Goal: Task Accomplishment & Management: Complete application form

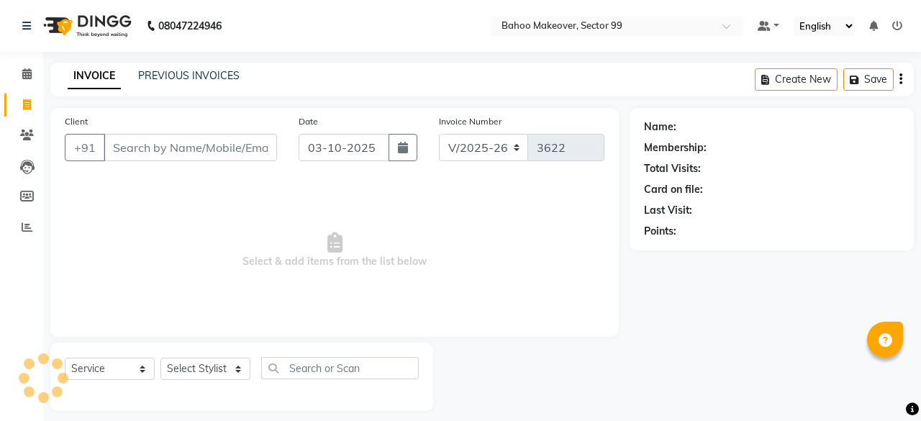
select select "6856"
select select "service"
click at [206, 147] on input "Client" at bounding box center [189, 147] width 171 height 27
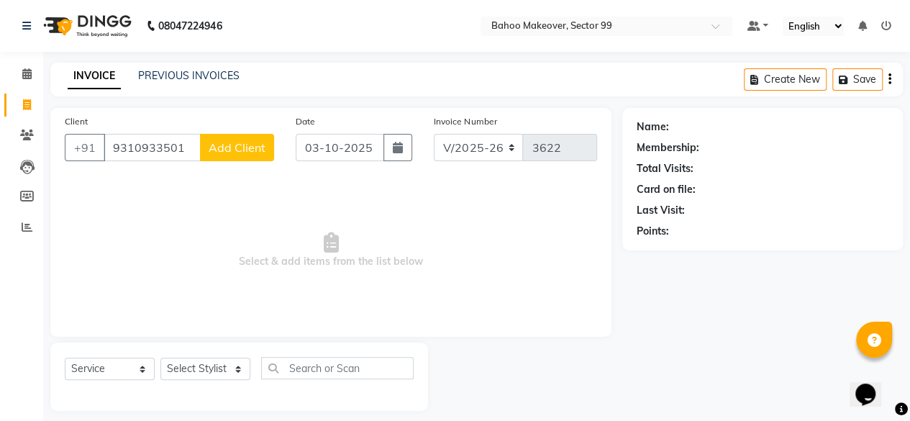
type input "9310933501"
click at [245, 145] on span "Add Client" at bounding box center [237, 147] width 57 height 14
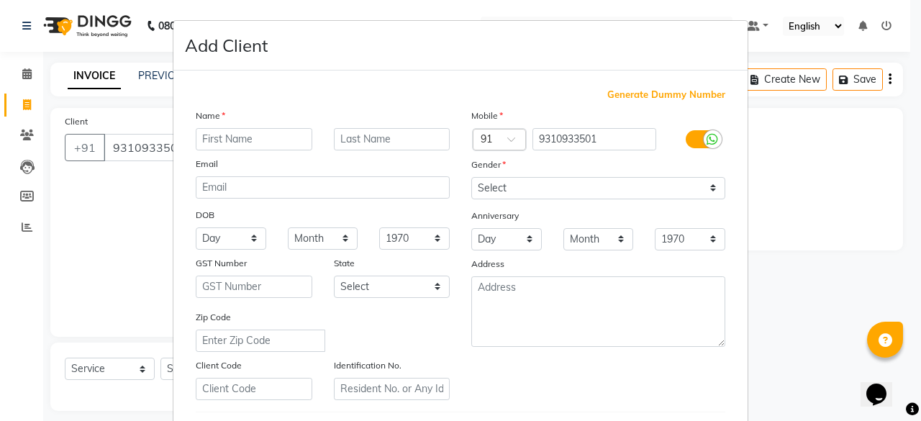
click at [258, 141] on input "text" at bounding box center [254, 139] width 117 height 22
drag, startPoint x: 258, startPoint y: 141, endPoint x: 294, endPoint y: 137, distance: 36.2
click at [294, 137] on input "[PERSON_NAME]" at bounding box center [254, 139] width 117 height 22
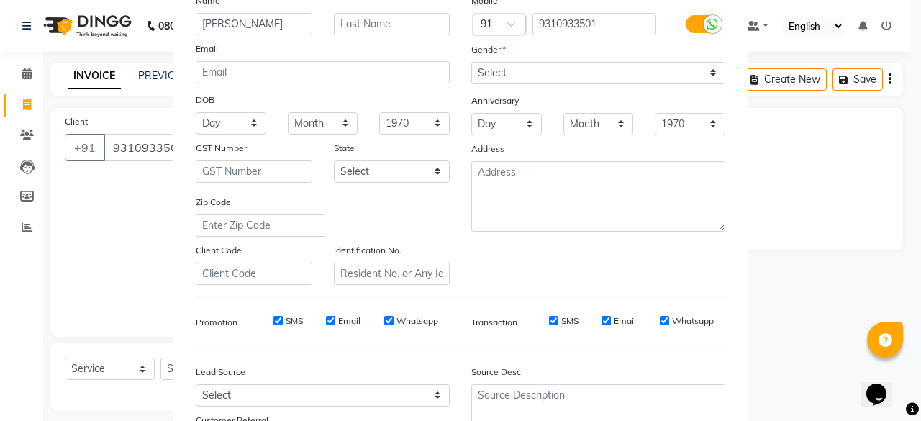
scroll to position [114, 0]
type input "S"
type input "[PERSON_NAME]"
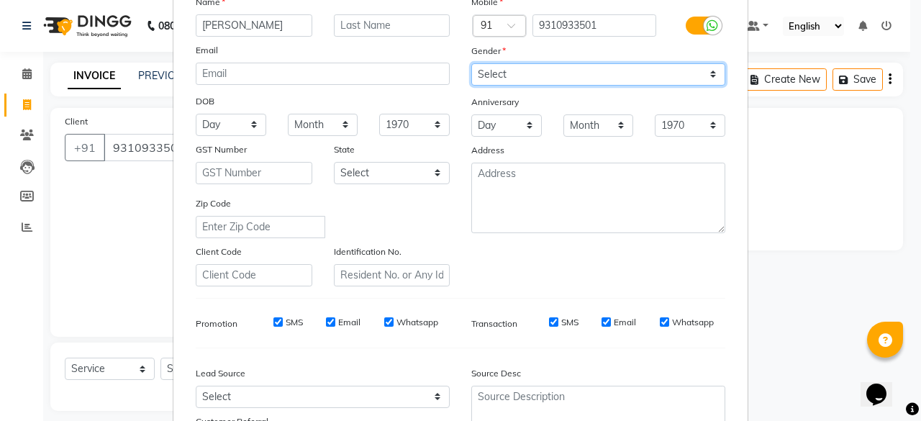
click at [641, 71] on select "Select [DEMOGRAPHIC_DATA] [DEMOGRAPHIC_DATA] Other Prefer Not To Say" at bounding box center [598, 74] width 254 height 22
select select "[DEMOGRAPHIC_DATA]"
click at [471, 63] on select "Select [DEMOGRAPHIC_DATA] [DEMOGRAPHIC_DATA] Other Prefer Not To Say" at bounding box center [598, 74] width 254 height 22
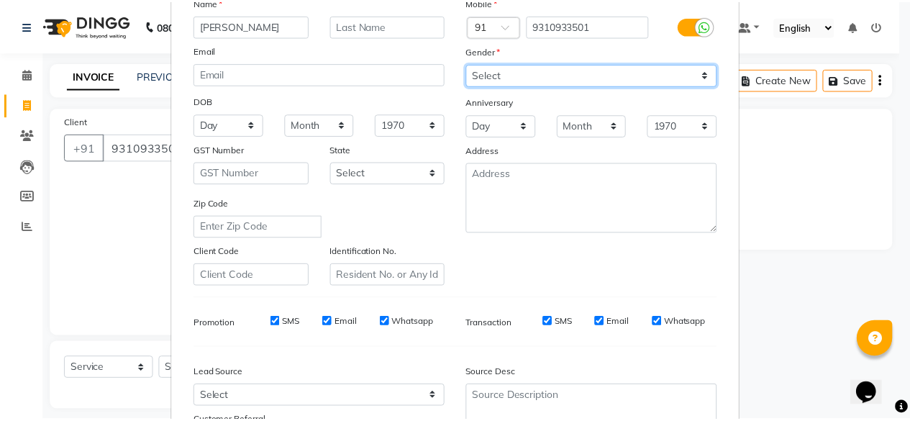
scroll to position [240, 0]
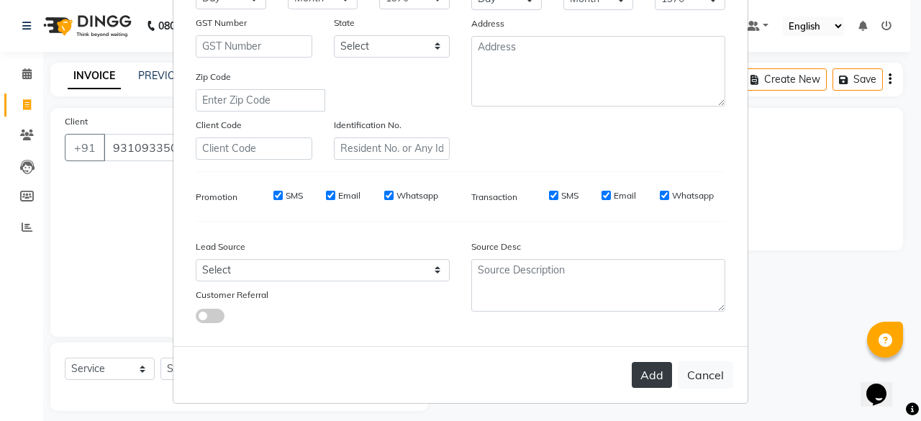
click at [643, 376] on button "Add" at bounding box center [652, 375] width 40 height 26
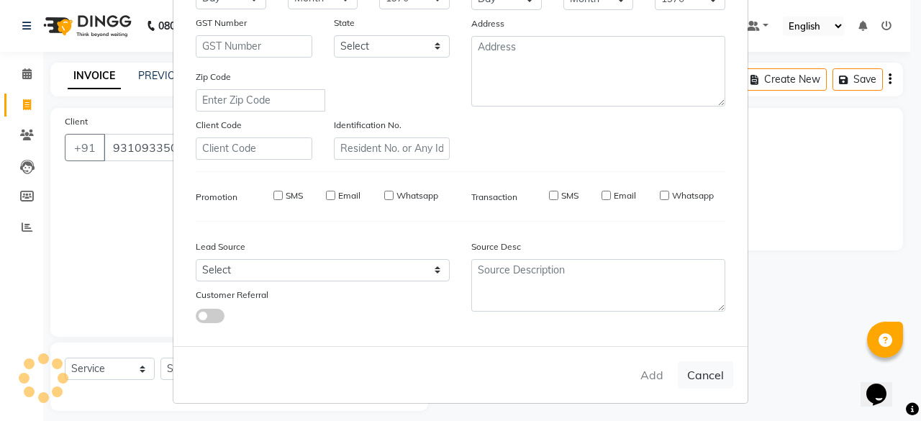
select select
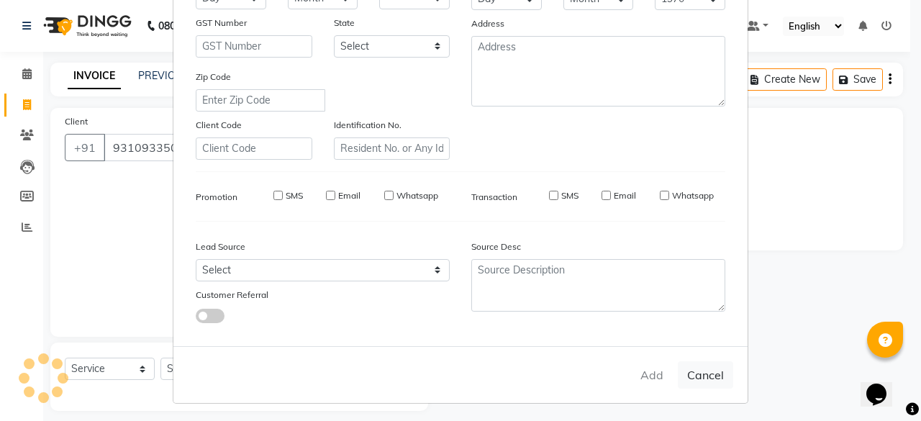
select select
checkbox input "false"
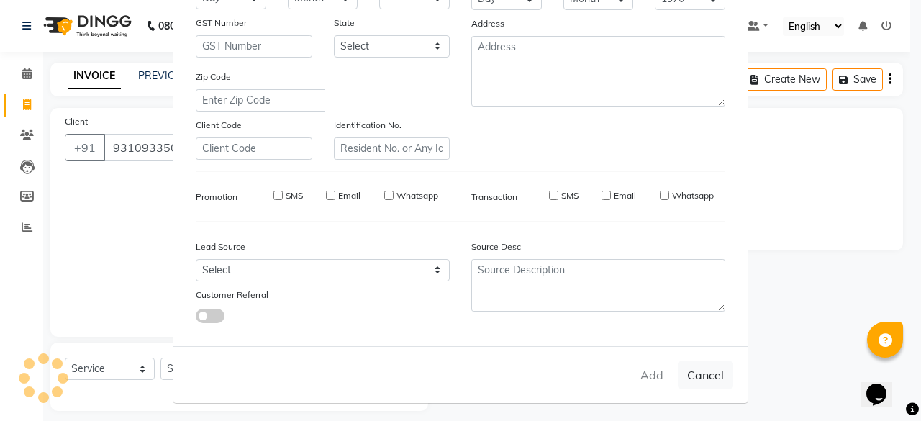
checkbox input "false"
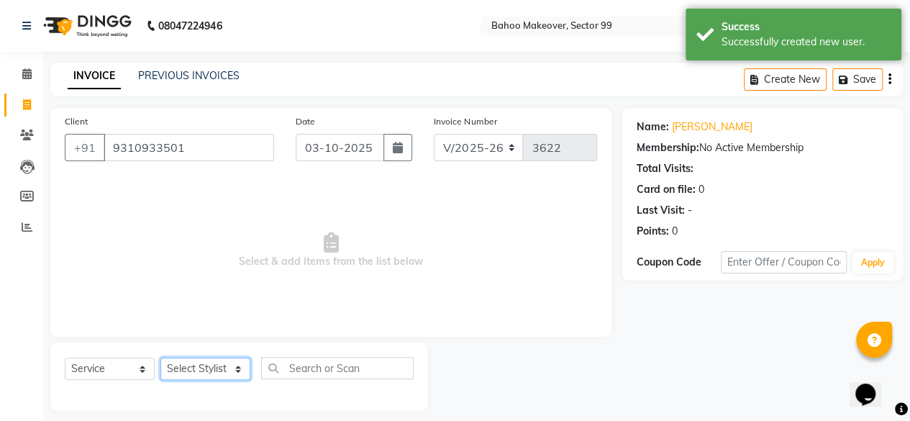
click at [239, 371] on select "Select Stylist [PERSON_NAME] Makeover Bahoo Makeover Salon [PERSON_NAME] [PERSO…" at bounding box center [205, 369] width 90 height 22
select select "71122"
click at [160, 358] on select "Select Stylist [PERSON_NAME] Makeover Bahoo Makeover Salon [PERSON_NAME] [PERSO…" at bounding box center [205, 369] width 90 height 22
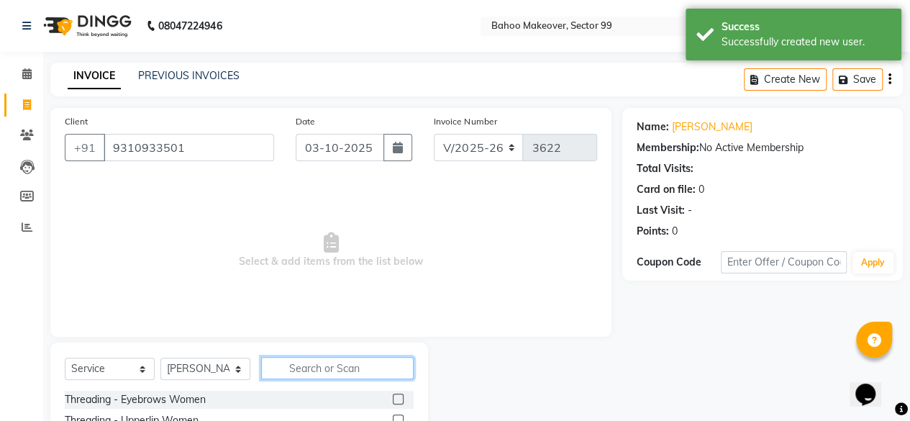
click at [312, 366] on input "text" at bounding box center [337, 368] width 153 height 22
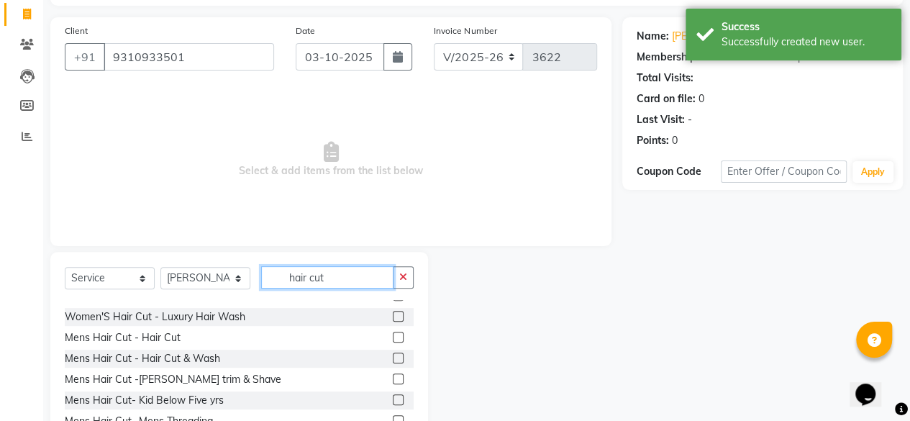
scroll to position [160, 0]
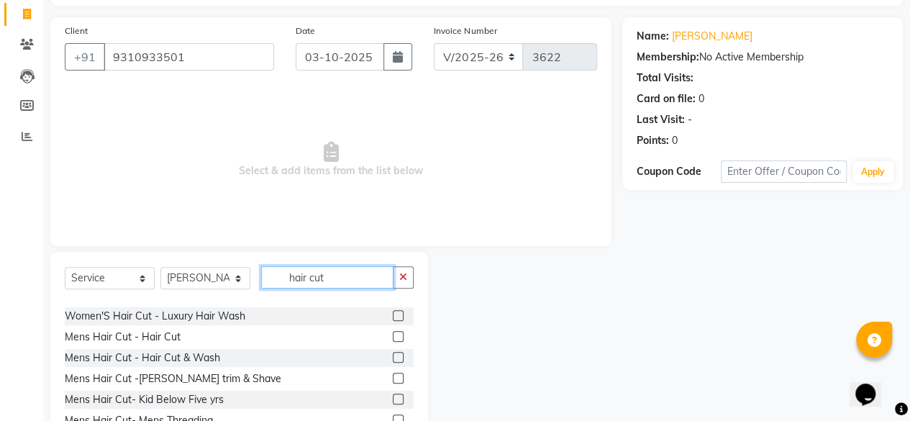
type input "hair cut"
click at [393, 339] on label at bounding box center [398, 336] width 11 height 11
click at [393, 339] on input "checkbox" at bounding box center [397, 336] width 9 height 9
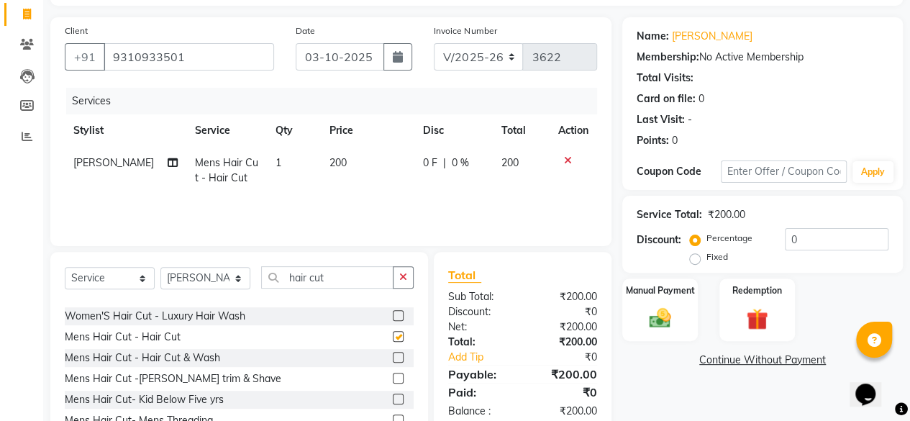
checkbox input "false"
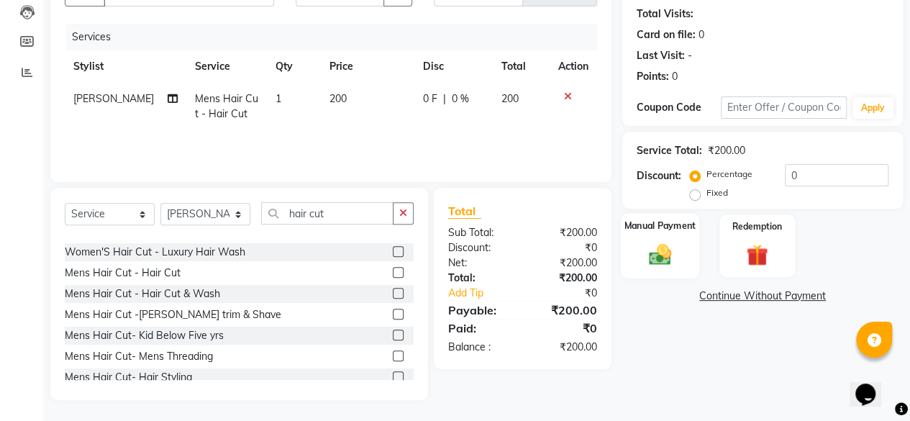
click at [651, 255] on img at bounding box center [660, 254] width 37 height 26
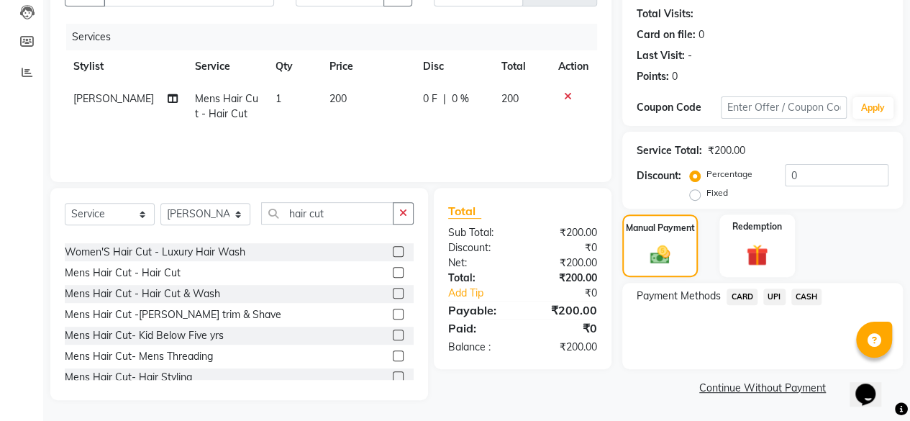
click at [813, 296] on span "CASH" at bounding box center [807, 297] width 31 height 17
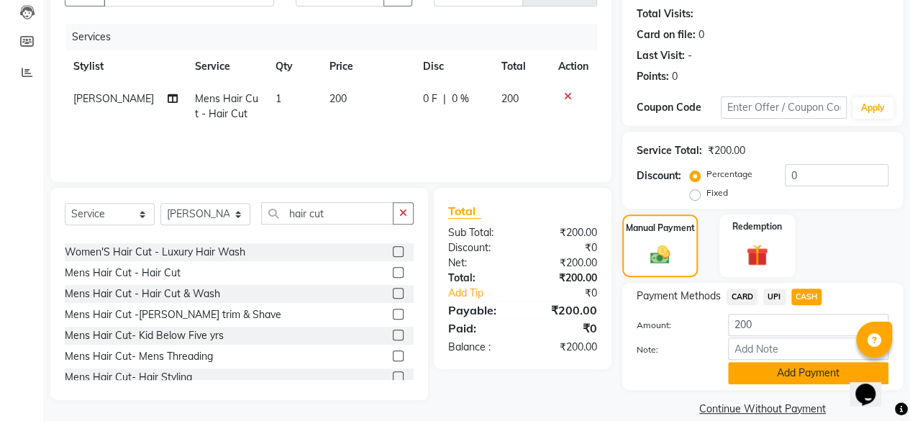
click at [802, 376] on button "Add Payment" at bounding box center [808, 373] width 160 height 22
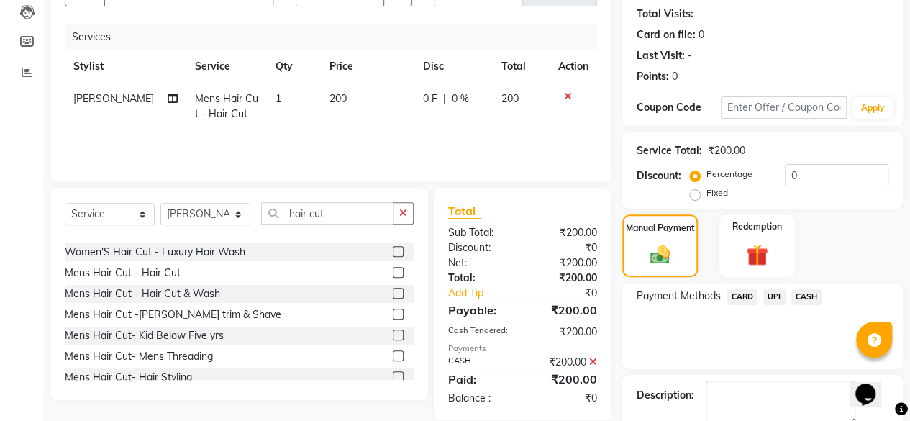
scroll to position [233, 0]
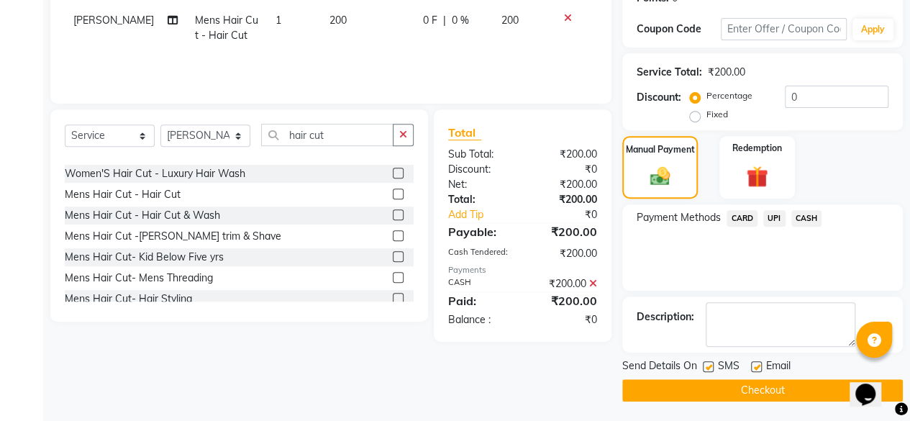
click at [777, 388] on button "Checkout" at bounding box center [763, 390] width 281 height 22
